Goal: Transaction & Acquisition: Download file/media

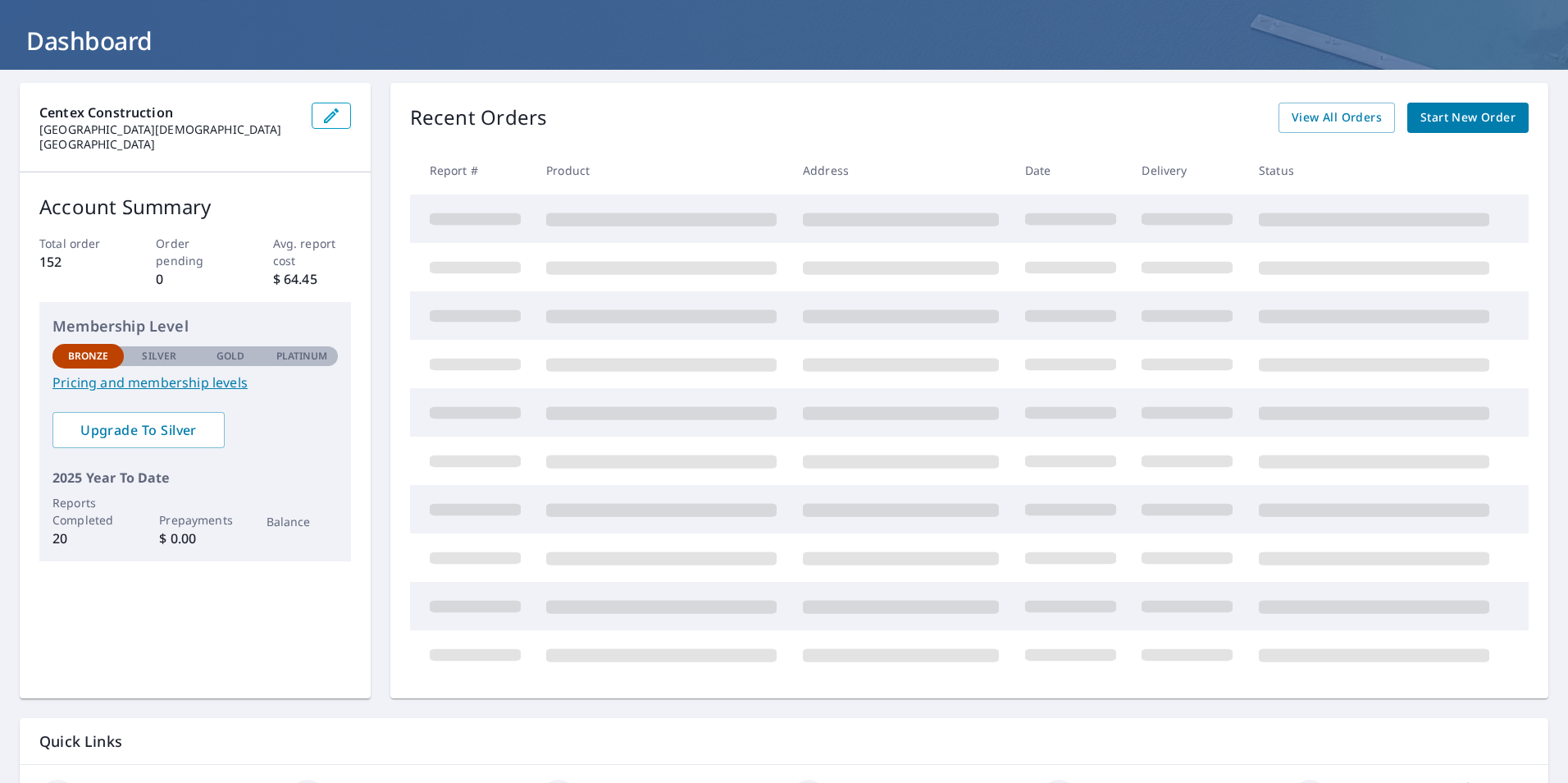
scroll to position [51, 0]
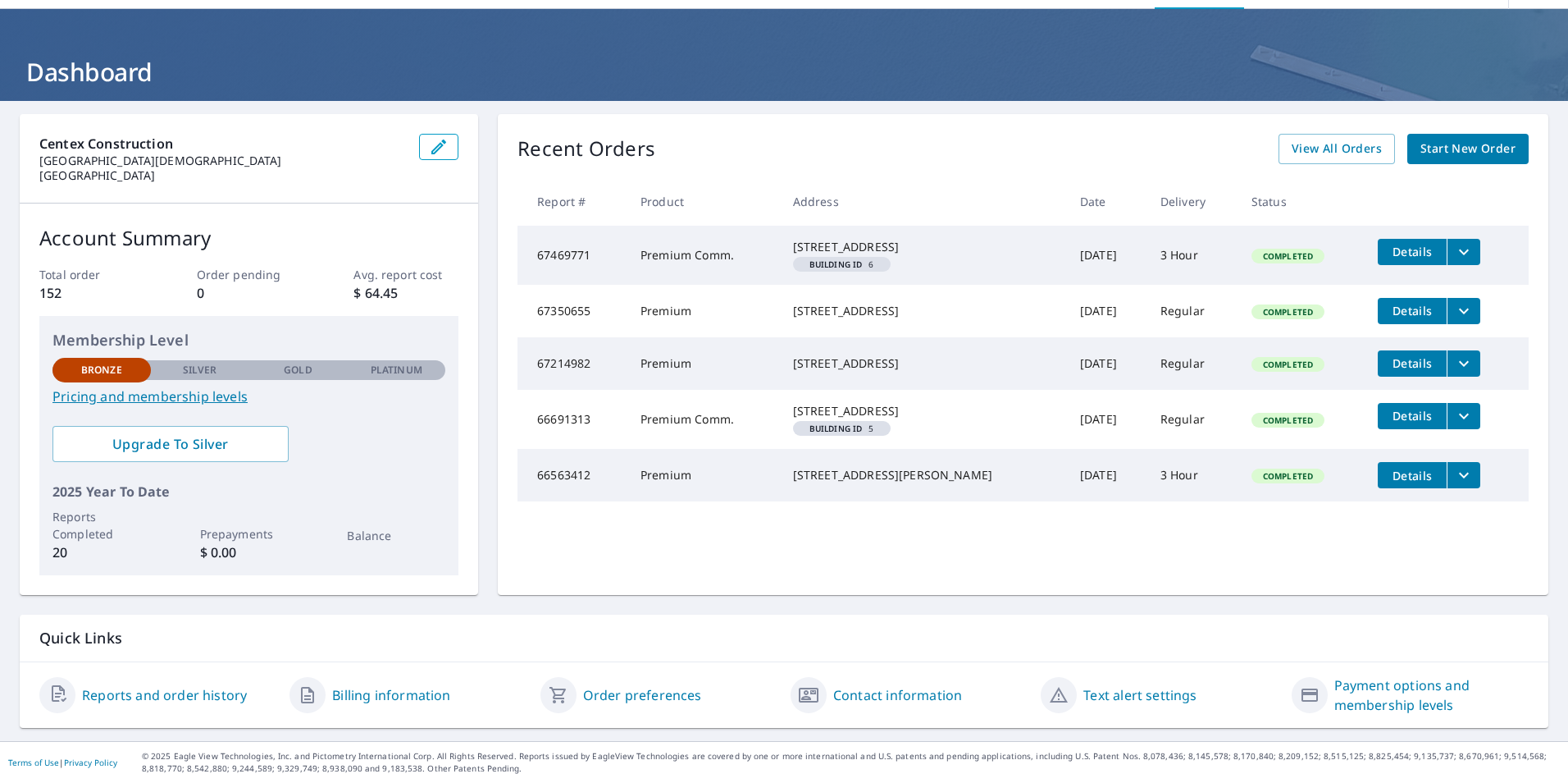
click at [1318, 114] on div "Recent Orders View All Orders Start New Order Report # Product Address Date Del…" at bounding box center [1023, 354] width 1050 height 481
click at [1320, 141] on span "View All Orders" at bounding box center [1336, 148] width 90 height 21
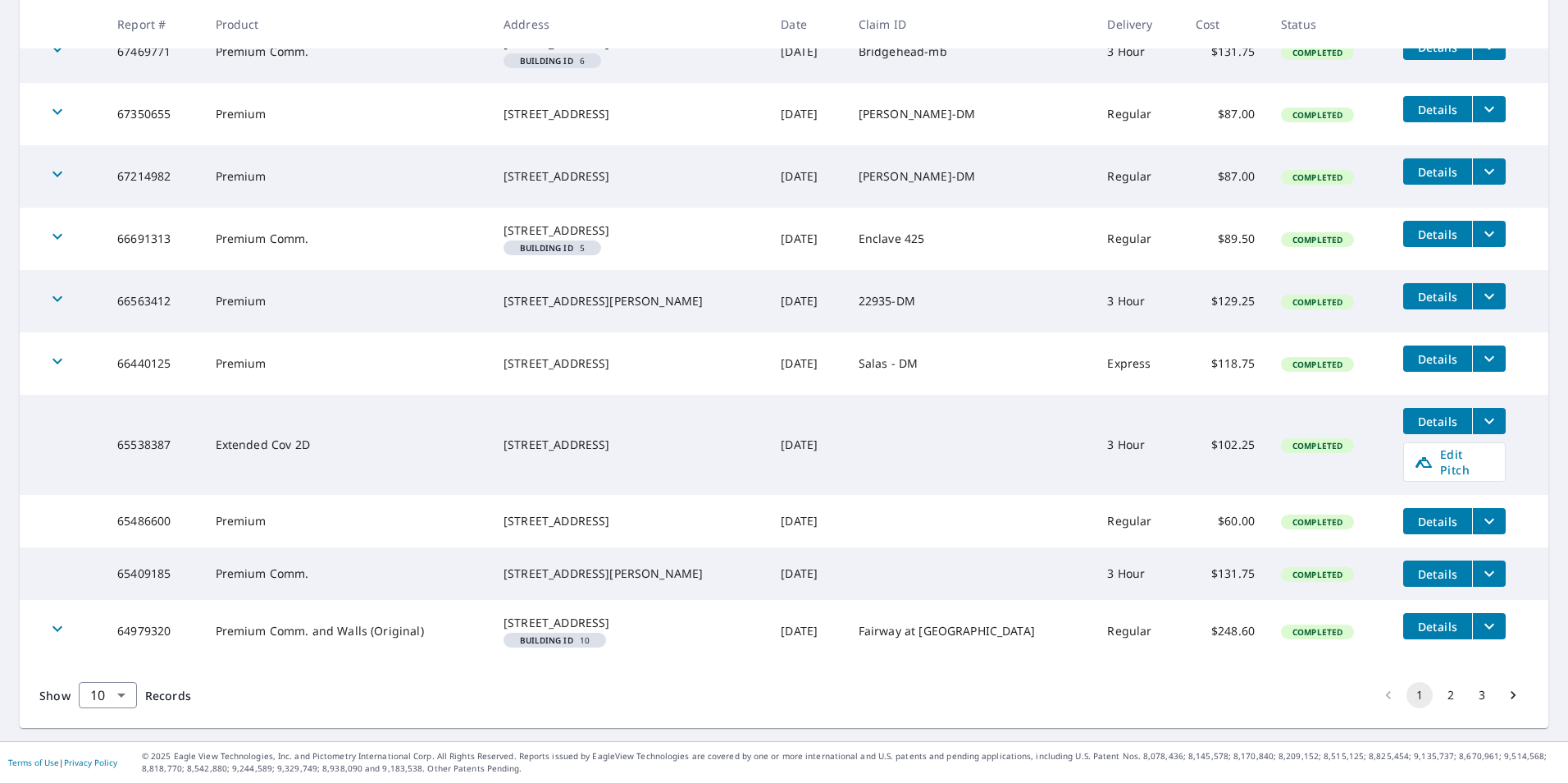
scroll to position [385, 0]
click at [127, 697] on body "MB MB Dashboard Order History Order MB Dashboard / Order History Order History …" at bounding box center [784, 391] width 1568 height 783
click at [107, 744] on li "100" at bounding box center [106, 748] width 58 height 29
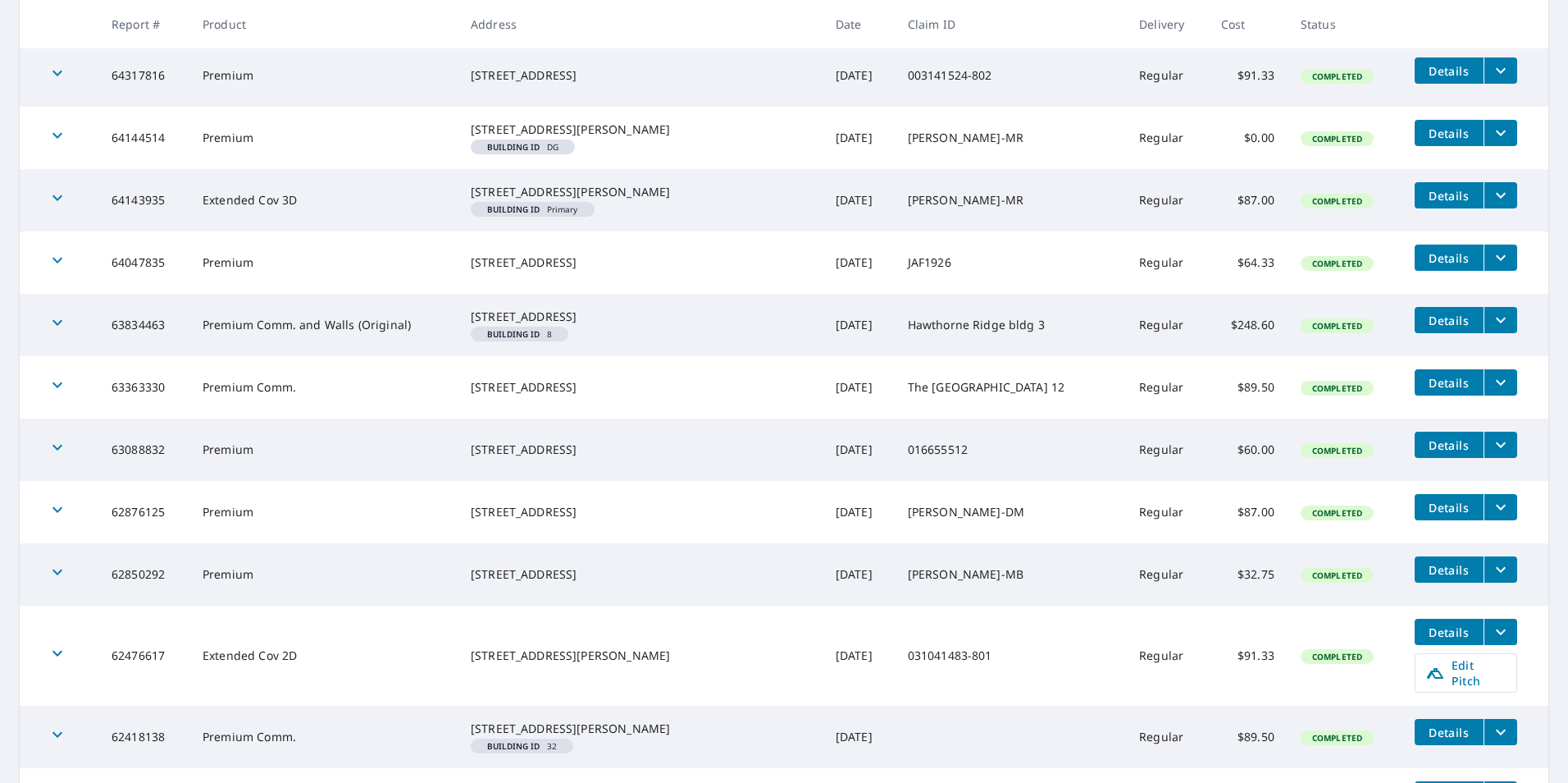
scroll to position [1085, 0]
click at [1430, 204] on span "Details" at bounding box center [1448, 196] width 49 height 15
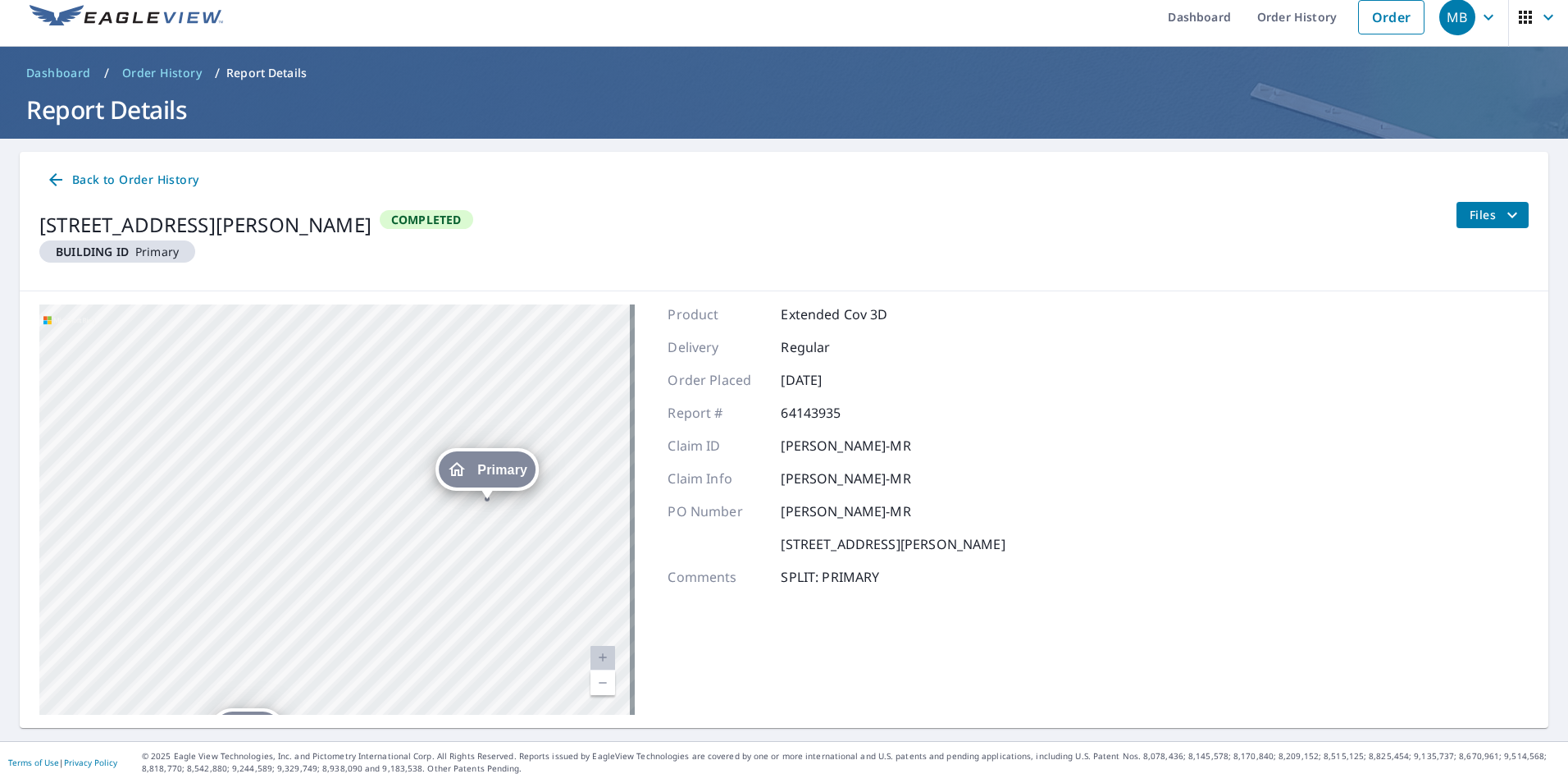
drag, startPoint x: 328, startPoint y: 525, endPoint x: 552, endPoint y: 418, distance: 248.2
click at [666, 366] on div "DG [STREET_ADDRESS][PERSON_NAME] Primary [STREET_ADDRESS][PERSON_NAME] [GEOGRAP…" at bounding box center [784, 509] width 1529 height 437
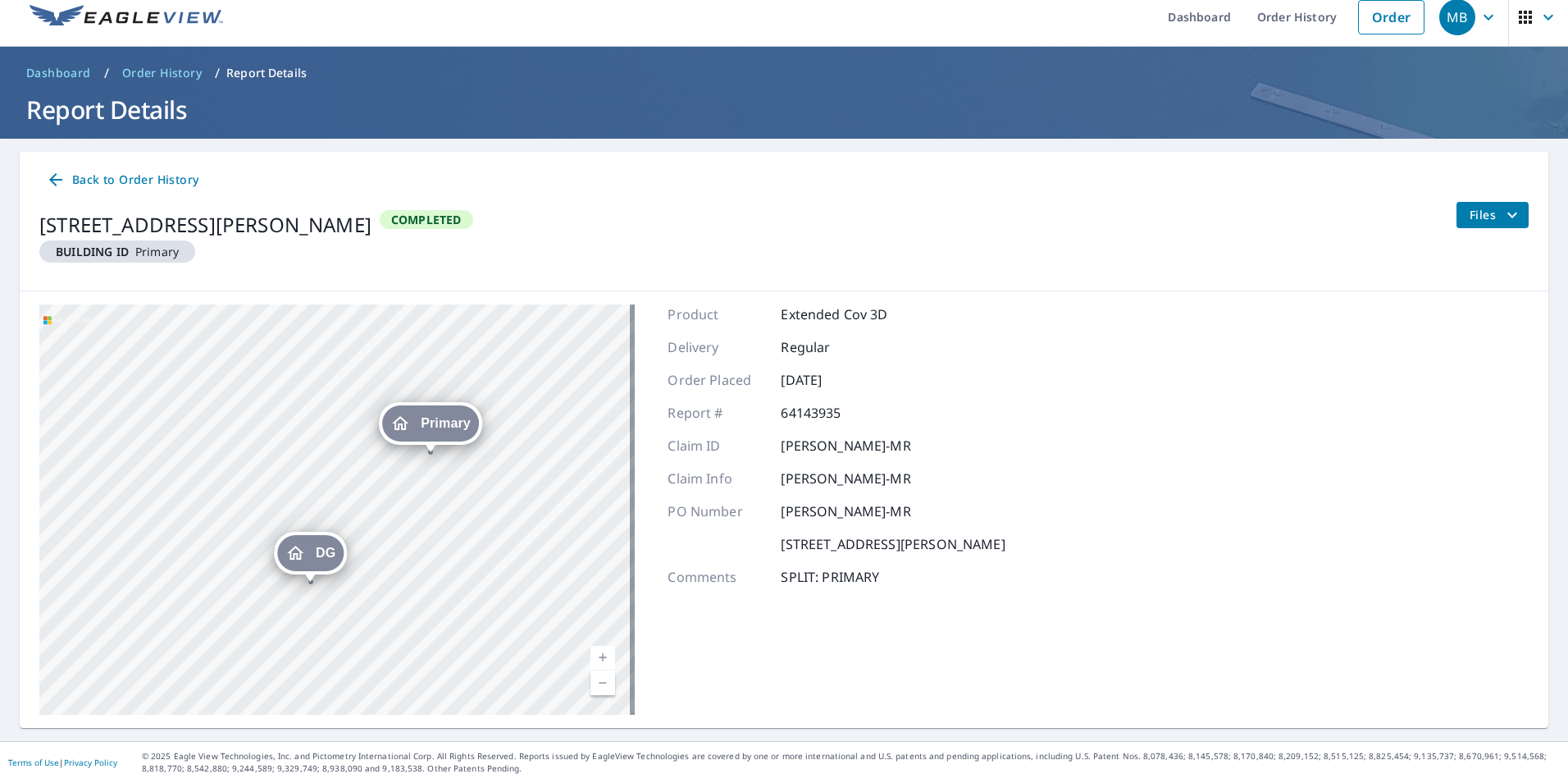
drag, startPoint x: 509, startPoint y: 440, endPoint x: 556, endPoint y: 414, distance: 53.7
click at [555, 414] on div "DG [STREET_ADDRESS][PERSON_NAME] Primary [STREET_ADDRESS][PERSON_NAME]" at bounding box center [336, 509] width 595 height 410
drag, startPoint x: 459, startPoint y: 552, endPoint x: 502, endPoint y: 463, distance: 98.8
click at [502, 463] on div "DG [STREET_ADDRESS][PERSON_NAME] Primary [STREET_ADDRESS][PERSON_NAME]" at bounding box center [336, 509] width 595 height 410
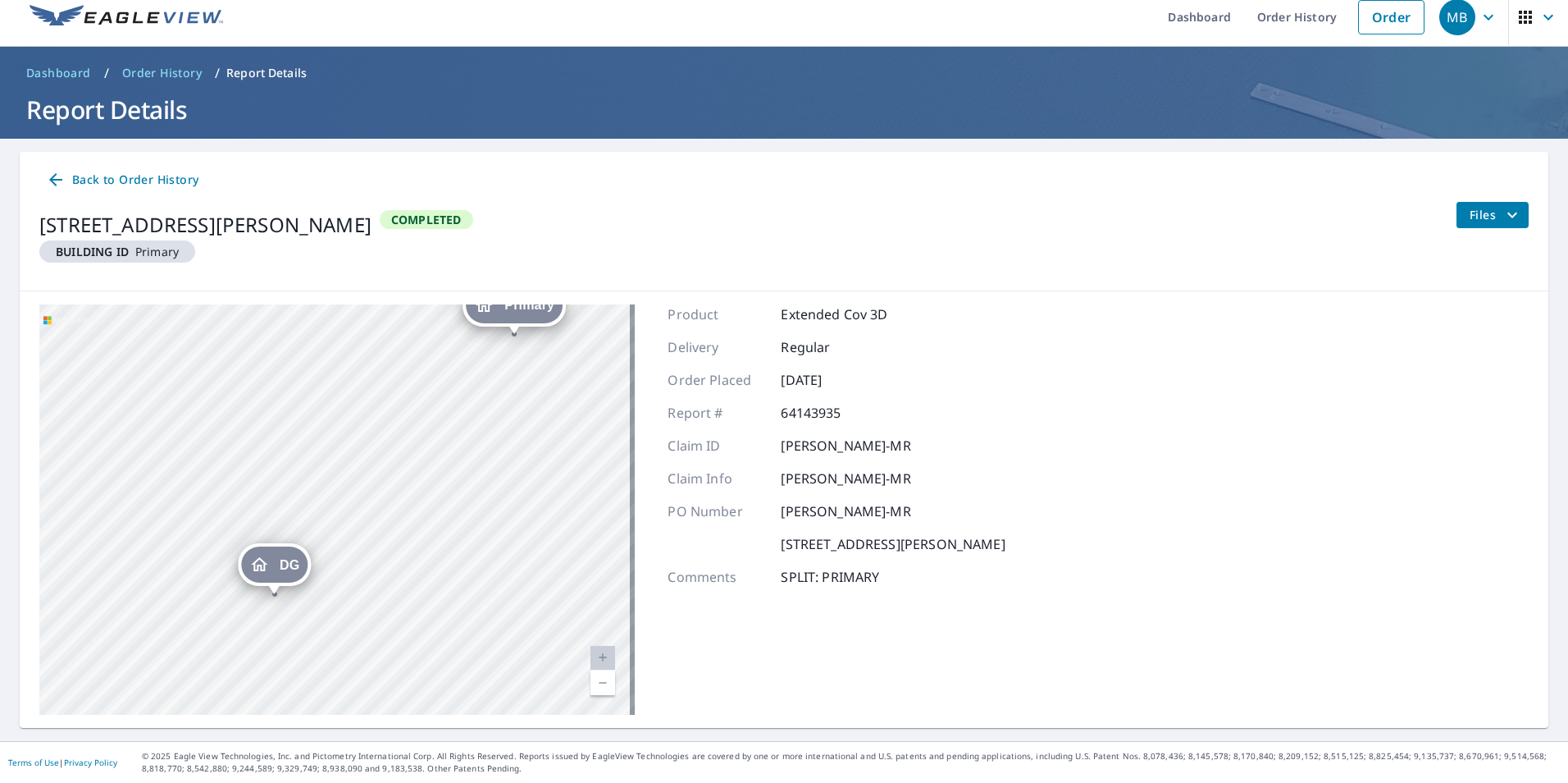
drag, startPoint x: 577, startPoint y: 430, endPoint x: 417, endPoint y: 533, distance: 190.3
click at [420, 552] on div "DG [STREET_ADDRESS][PERSON_NAME] Primary [STREET_ADDRESS][PERSON_NAME]" at bounding box center [336, 509] width 595 height 410
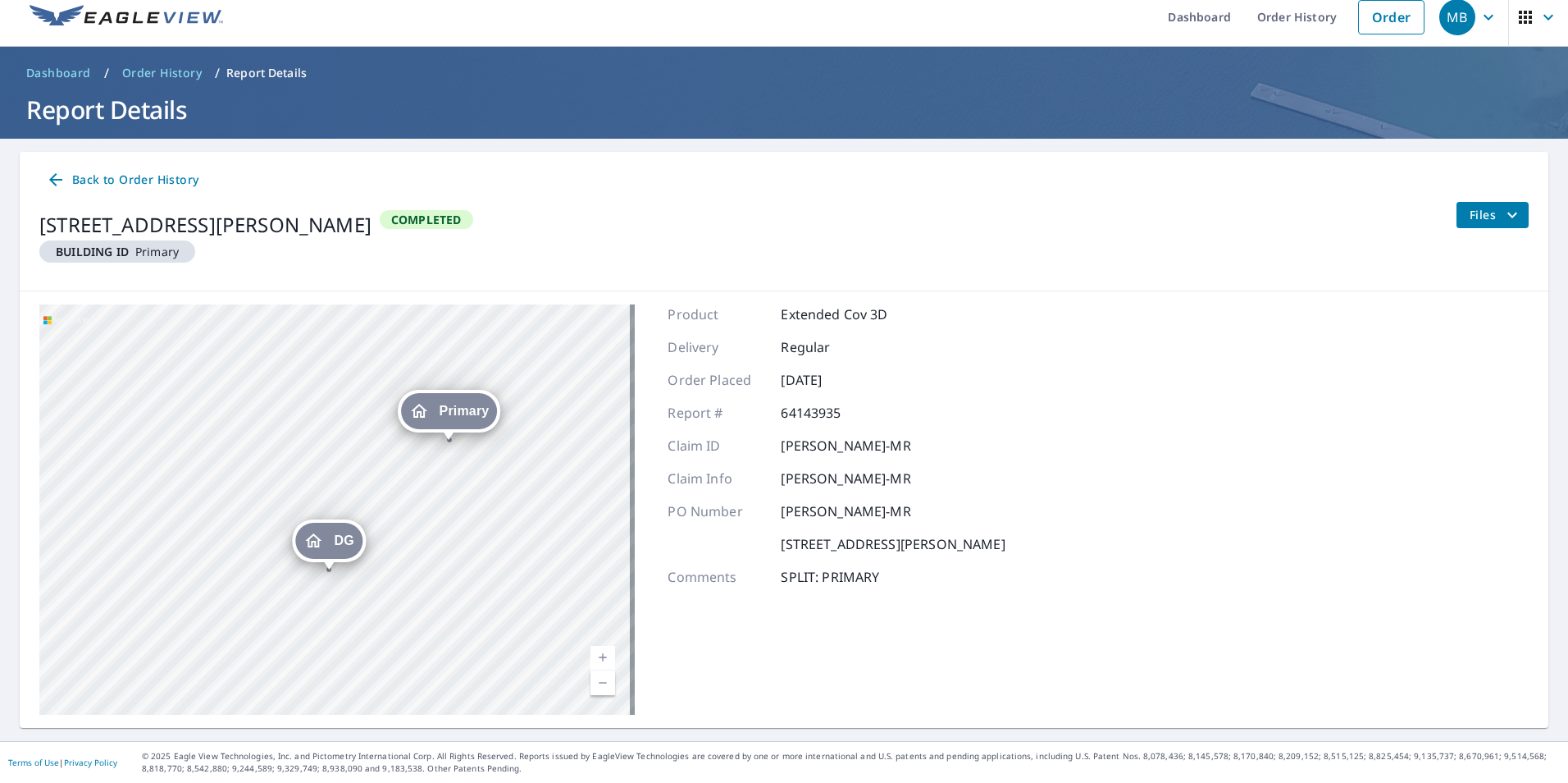
drag, startPoint x: 510, startPoint y: 490, endPoint x: 472, endPoint y: 504, distance: 40.5
click at [474, 505] on div "DG [STREET_ADDRESS][PERSON_NAME] Primary [STREET_ADDRESS][PERSON_NAME]" at bounding box center [336, 509] width 595 height 410
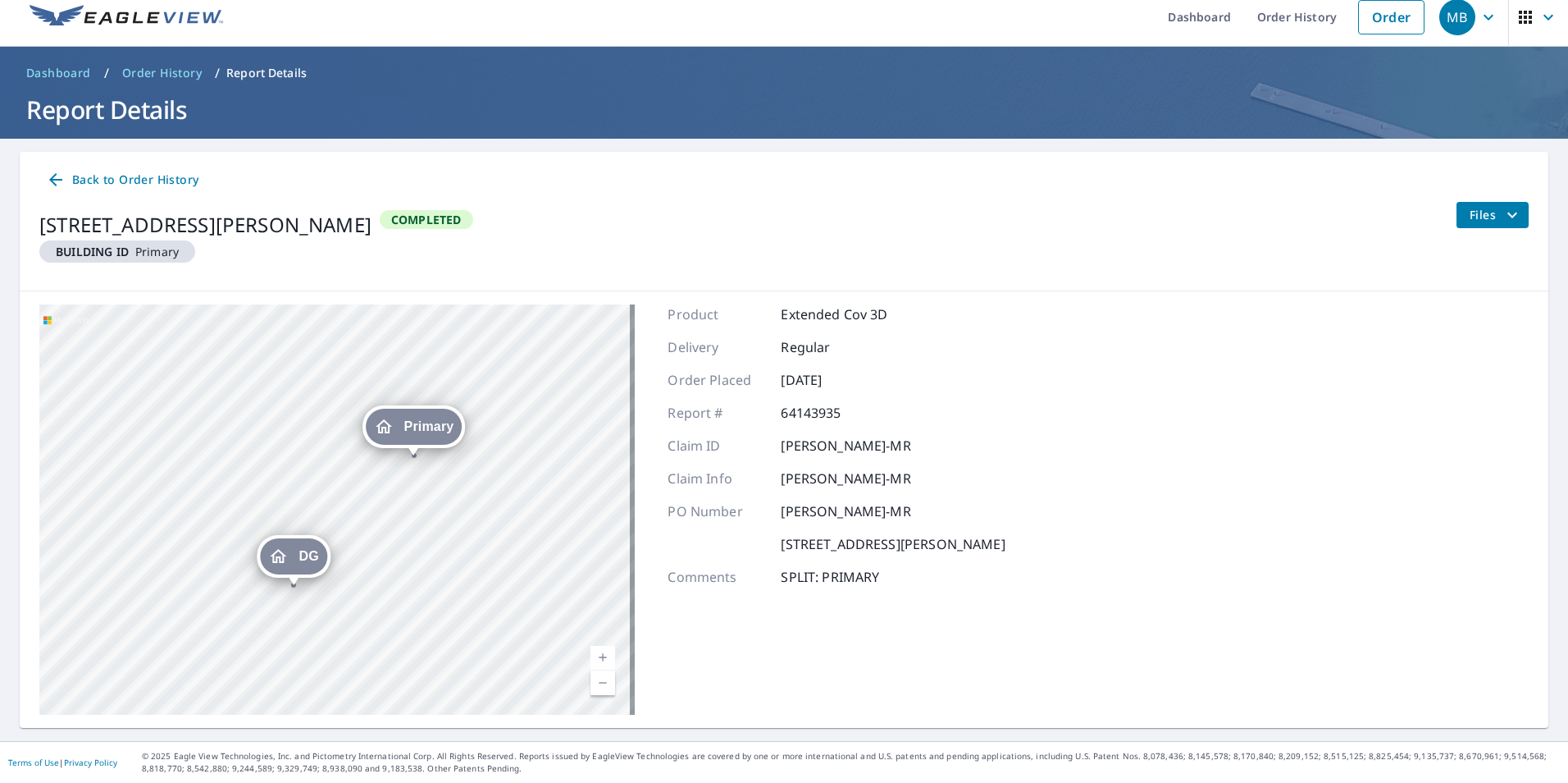
click at [1470, 208] on span "Files" at bounding box center [1496, 215] width 53 height 20
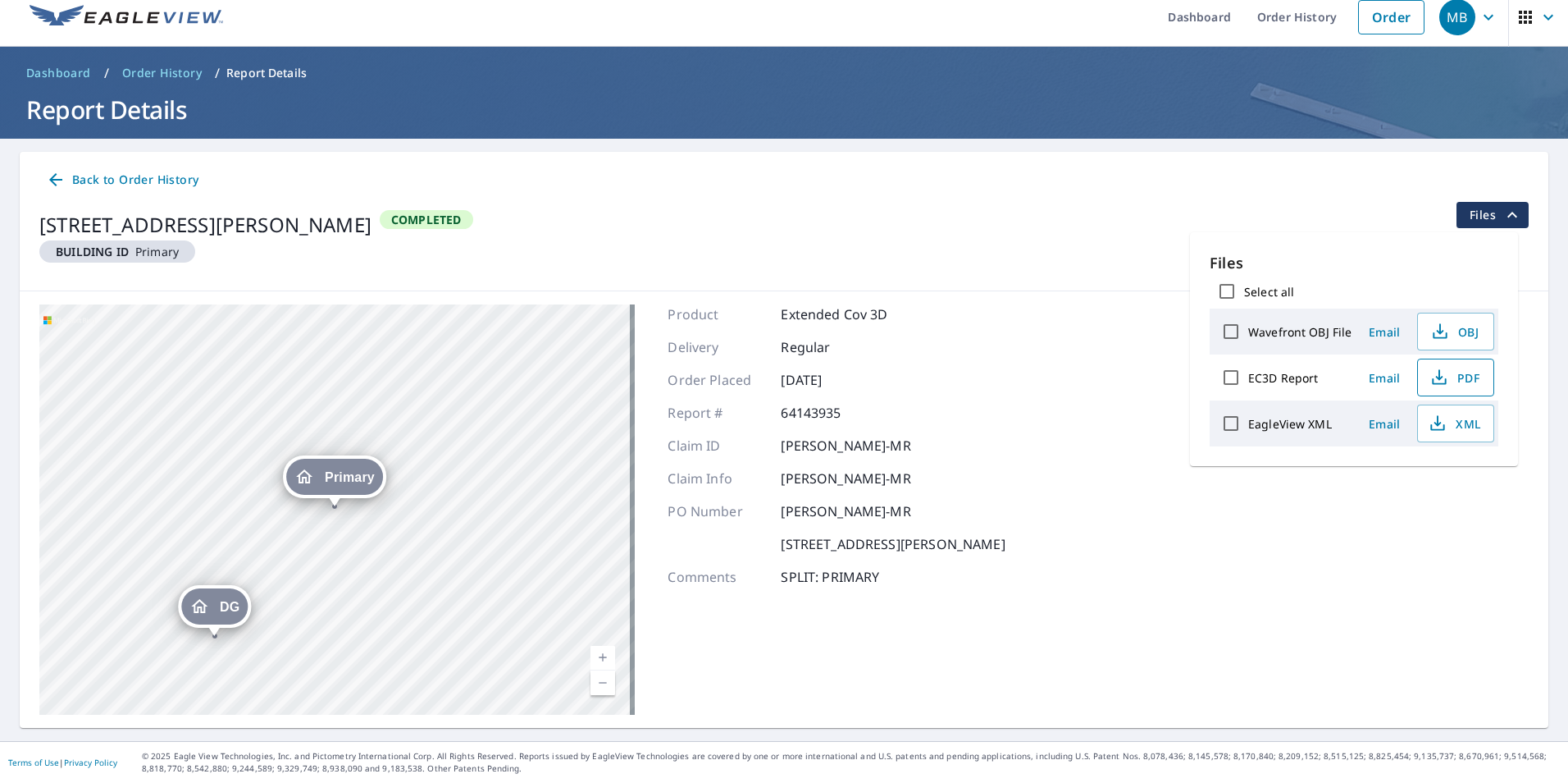
click at [1434, 371] on icon "button" at bounding box center [1439, 378] width 20 height 20
